Goal: Task Accomplishment & Management: Use online tool/utility

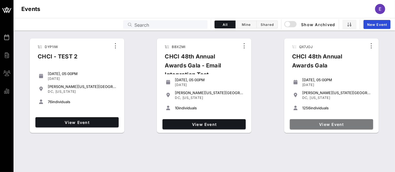
click at [323, 126] on span "View Event" at bounding box center [331, 124] width 79 height 5
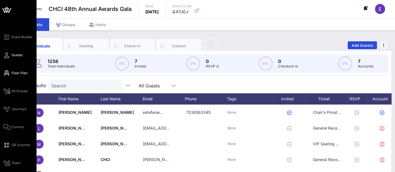
click at [5, 73] on icon at bounding box center [6, 73] width 7 height 1
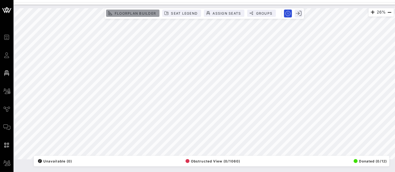
click at [149, 13] on span "Floorplan Builder" at bounding box center [135, 13] width 42 height 4
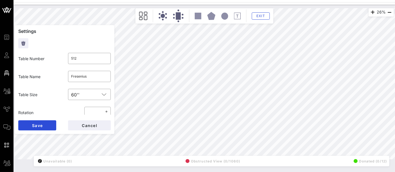
type input "521"
type input "Avangrid"
click at [87, 78] on input "Avangrid" at bounding box center [89, 76] width 36 height 9
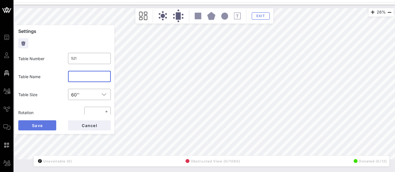
click at [34, 124] on span "Save" at bounding box center [37, 125] width 11 height 5
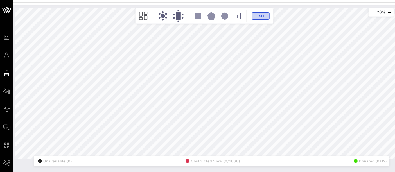
click at [262, 17] on span "Exit" at bounding box center [260, 16] width 11 height 4
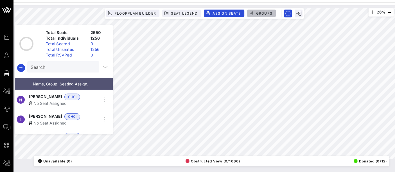
click at [271, 13] on span "Groups" at bounding box center [264, 13] width 17 height 4
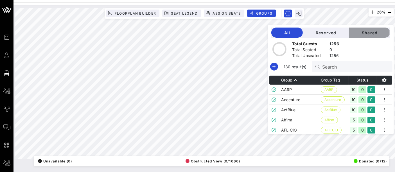
click at [369, 32] on span "Shared" at bounding box center [369, 32] width 32 height 5
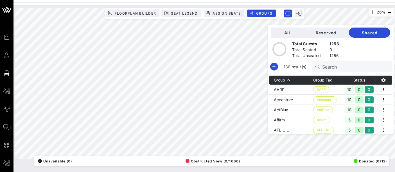
click at [334, 66] on input "Search" at bounding box center [355, 66] width 66 height 7
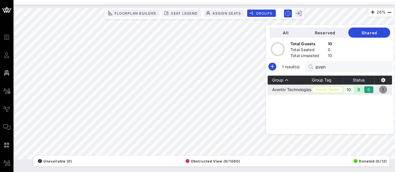
click at [383, 89] on icon "button" at bounding box center [383, 89] width 7 height 7
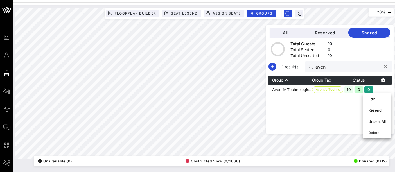
click at [338, 69] on input "aven" at bounding box center [348, 66] width 66 height 7
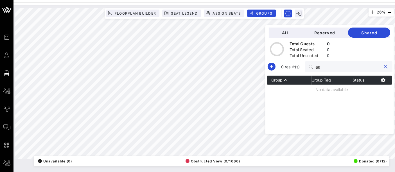
type input "a"
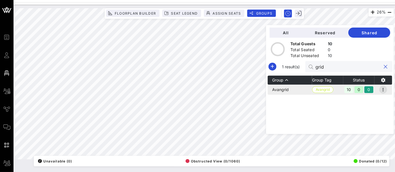
type input "grid"
click at [383, 90] on icon "button" at bounding box center [383, 89] width 7 height 7
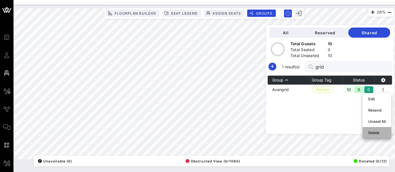
click at [373, 134] on div "Delete" at bounding box center [376, 132] width 17 height 4
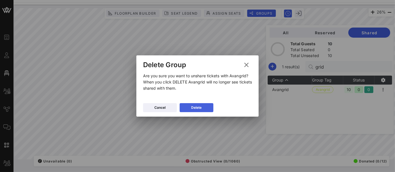
click at [193, 107] on div "Delete" at bounding box center [196, 108] width 10 height 6
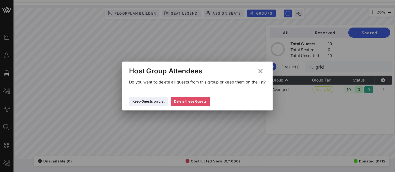
click at [198, 101] on div "Delete these Guests" at bounding box center [190, 102] width 33 height 6
